Goal: Information Seeking & Learning: Check status

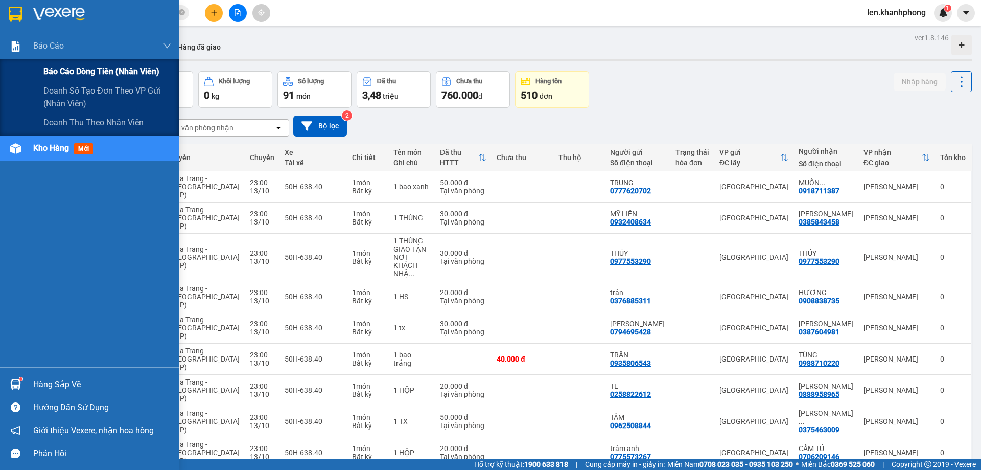
click at [45, 68] on span "Báo cáo dòng tiền (nhân viên)" at bounding box center [101, 71] width 116 height 13
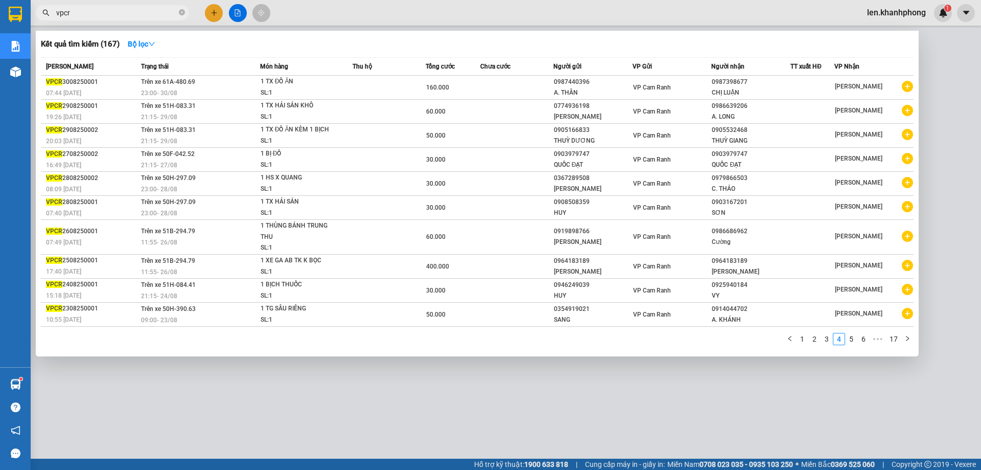
click at [149, 12] on input "vpcr" at bounding box center [116, 12] width 121 height 11
paste input "PNL1010250023"
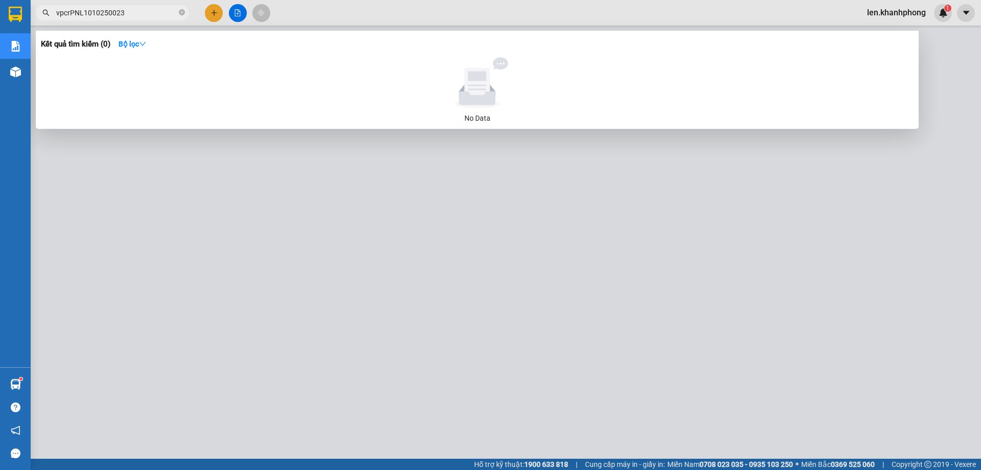
drag, startPoint x: 69, startPoint y: 12, endPoint x: 41, endPoint y: 13, distance: 28.1
click at [41, 13] on span "vpcrPNL1010250023" at bounding box center [112, 12] width 153 height 15
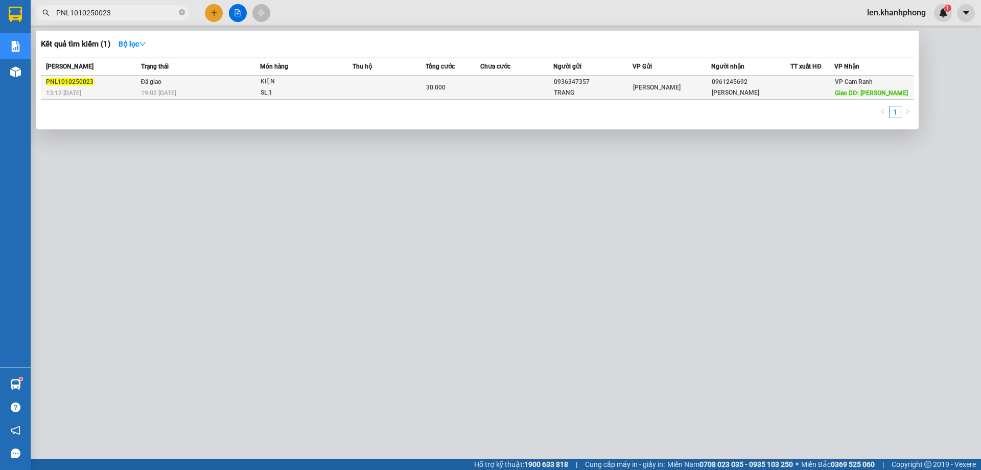
type input "PNL1010250023"
drag, startPoint x: 752, startPoint y: 81, endPoint x: 710, endPoint y: 83, distance: 41.9
click at [710, 83] on tr "PNL1010250023 13:12 [DATE] Đã giao 19:02 [DATE] KIỆN SL: 1 30.000 0936347357 TR…" at bounding box center [477, 88] width 873 height 24
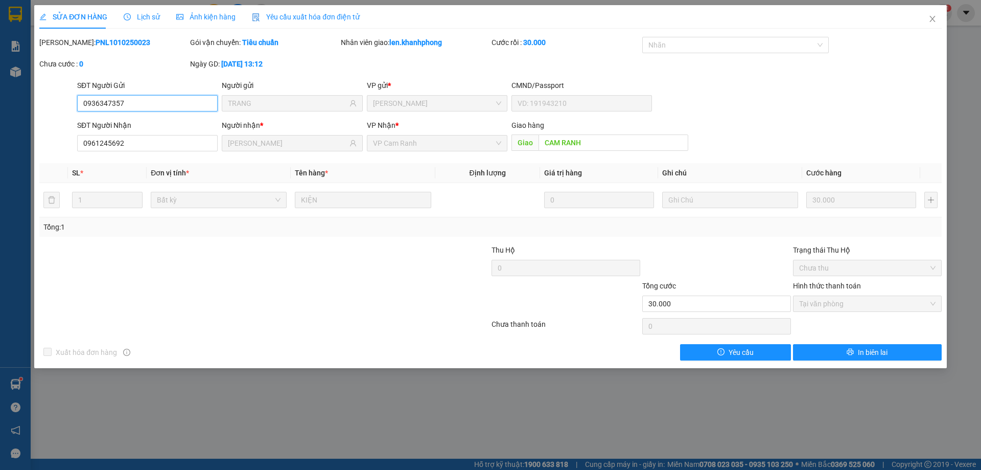
type input "0936347357"
type input "TRANG"
type input "0961245692"
type input "[PERSON_NAME]"
type input "CAM RANH"
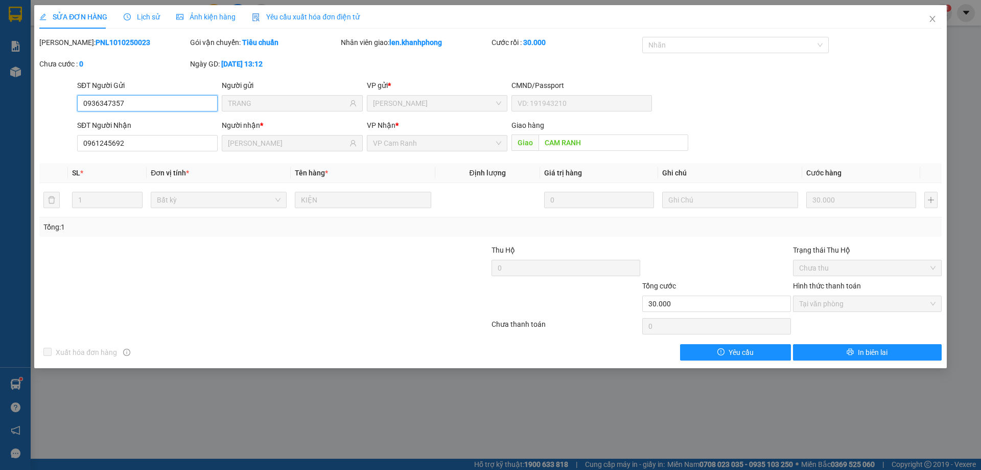
type input "30.000"
click at [128, 144] on input "0961245692" at bounding box center [147, 143] width 141 height 16
click at [934, 19] on icon "close" at bounding box center [933, 19] width 8 height 8
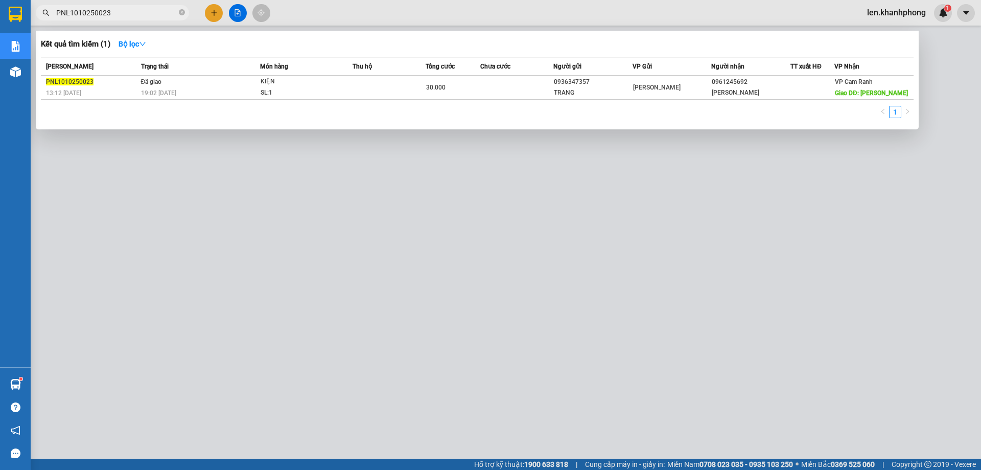
click at [92, 15] on input "PNL1010250023" at bounding box center [116, 12] width 121 height 11
paste input "0961245692"
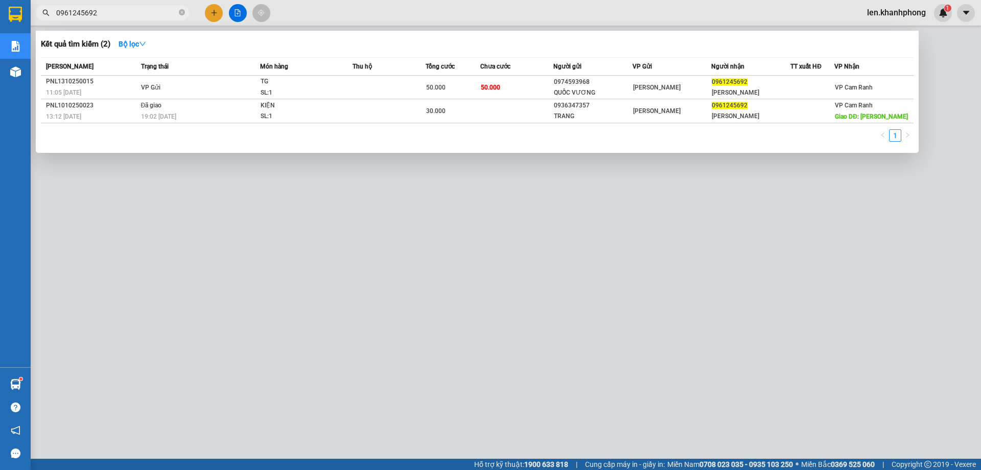
type input "0961245692"
click at [472, 265] on div at bounding box center [490, 235] width 981 height 470
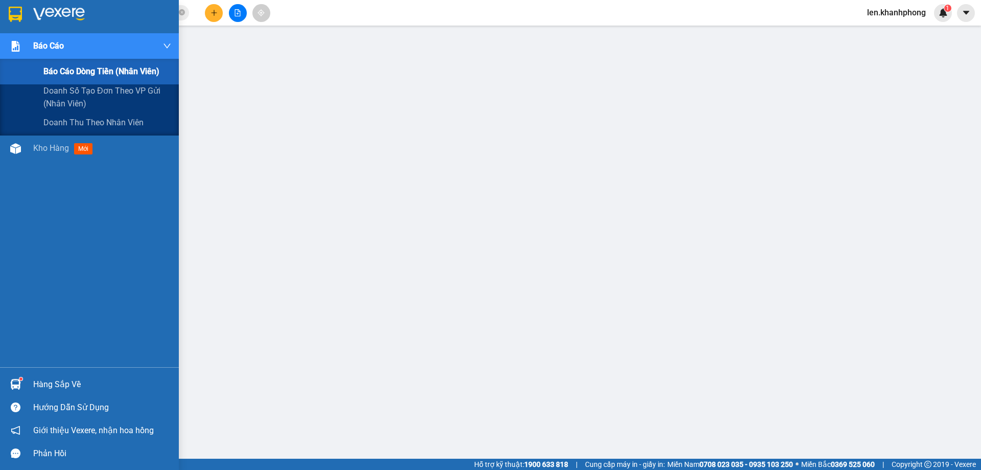
click at [13, 38] on div at bounding box center [16, 46] width 18 height 18
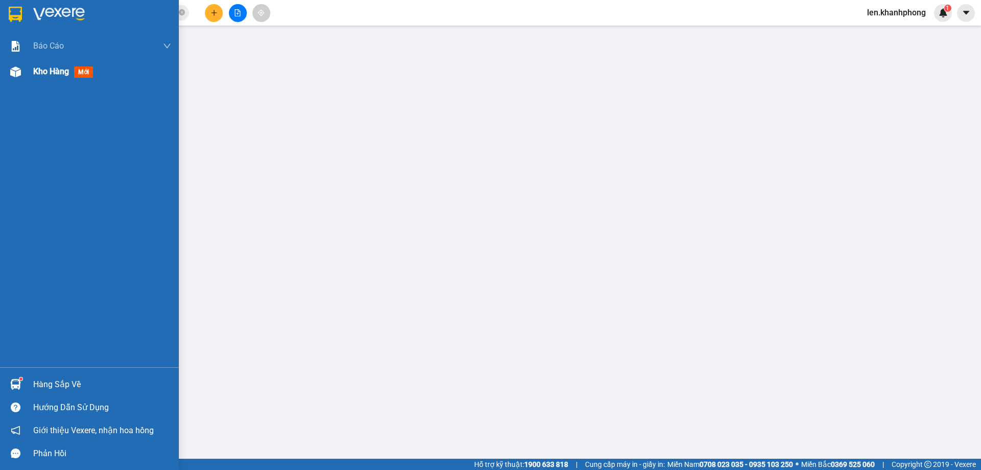
click at [33, 62] on div "Kho hàng mới" at bounding box center [89, 72] width 179 height 26
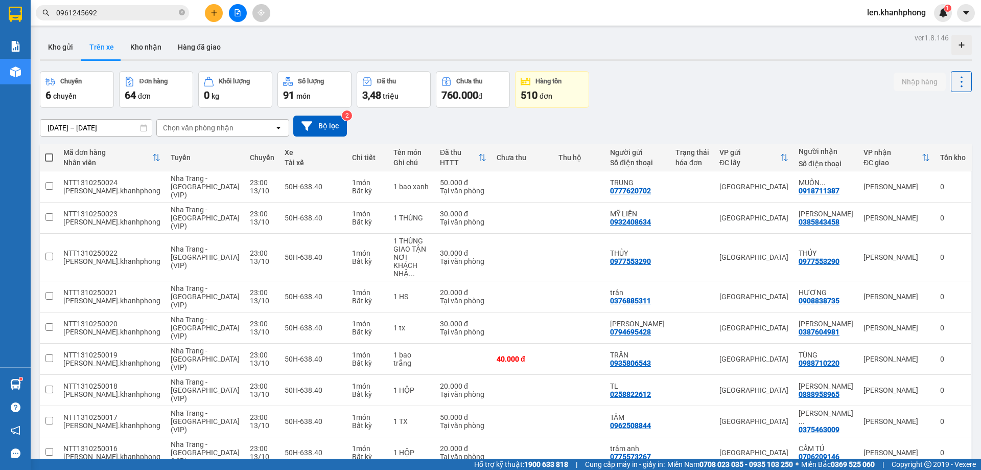
click at [235, 126] on div "Chọn văn phòng nhận" at bounding box center [216, 128] width 118 height 16
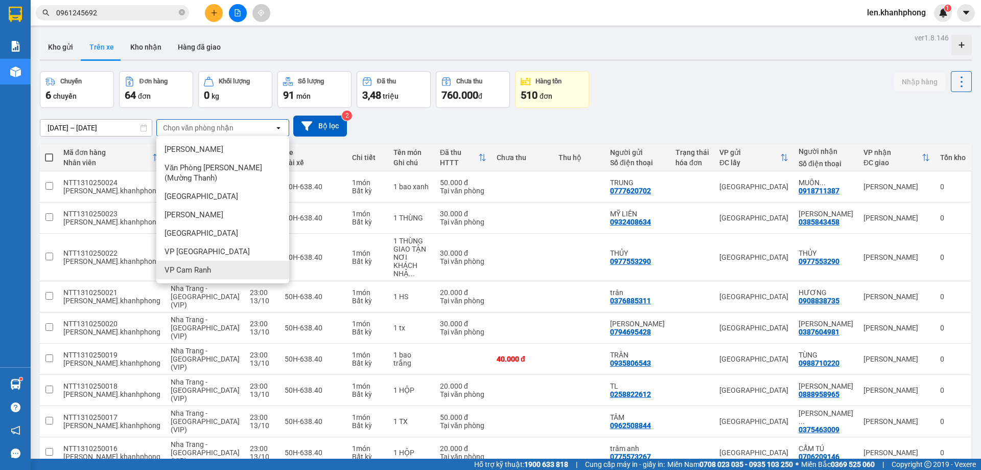
click at [193, 263] on div "VP Cam Ranh" at bounding box center [222, 270] width 133 height 18
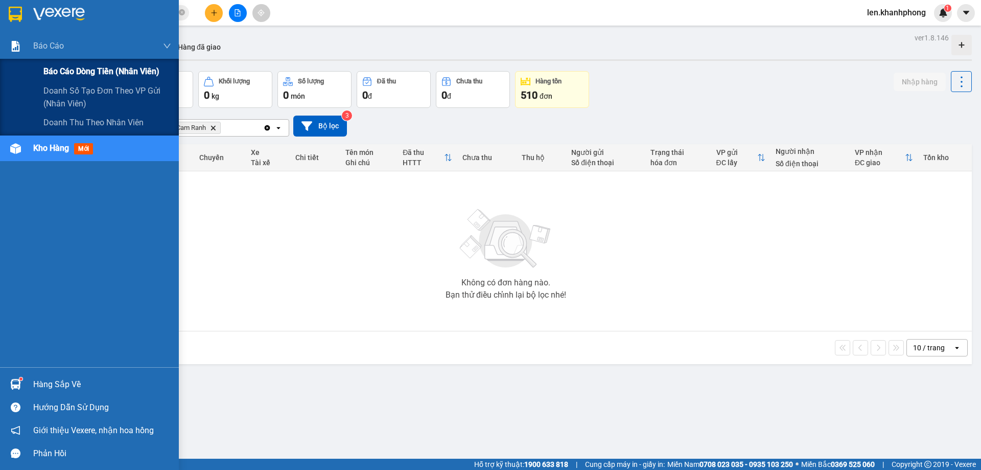
click at [79, 65] on span "Báo cáo dòng tiền (nhân viên)" at bounding box center [101, 71] width 116 height 13
